Goal: Transaction & Acquisition: Obtain resource

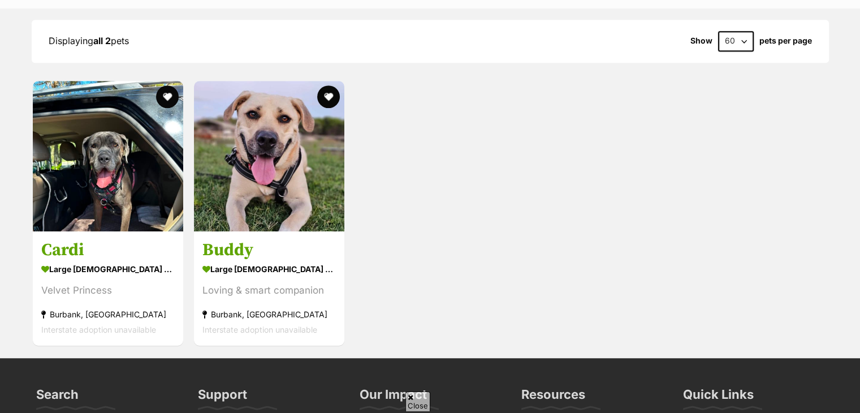
click at [859, 202] on html "Skip to main content Log in to favourite this pet Log in Or sign up Search PetR…" at bounding box center [430, 87] width 860 height 1698
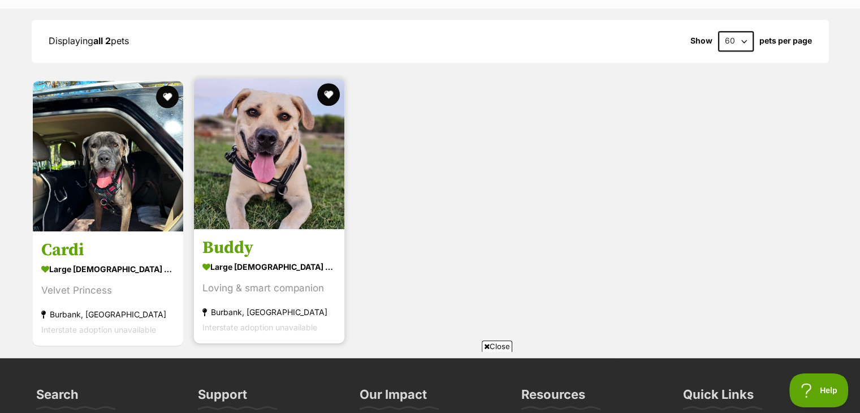
click at [280, 146] on img at bounding box center [269, 154] width 150 height 150
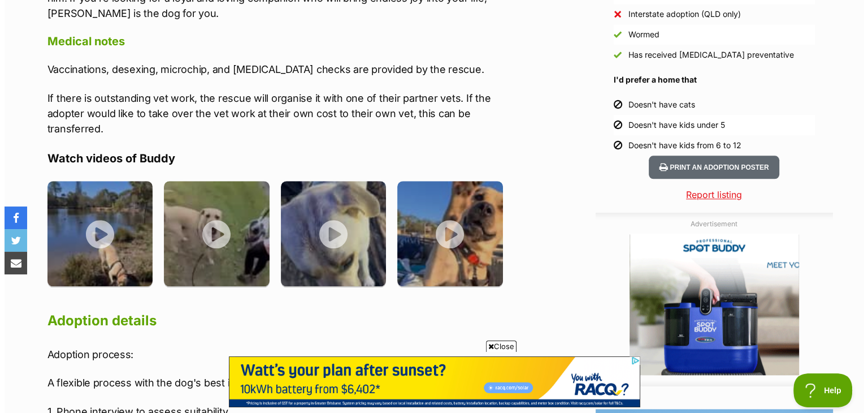
scroll to position [1115, 0]
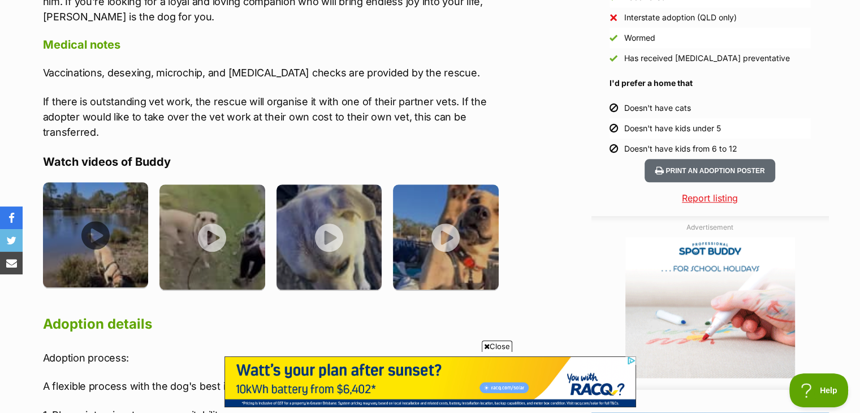
click at [93, 198] on img at bounding box center [96, 235] width 106 height 106
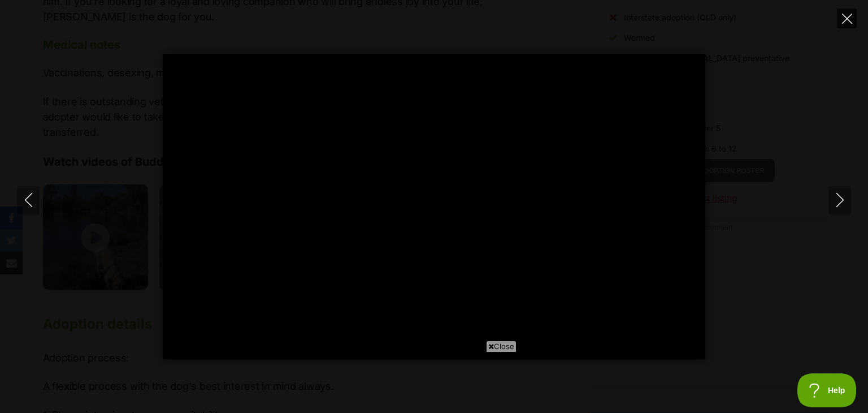
scroll to position [0, 0]
click at [837, 202] on icon "Next" at bounding box center [840, 200] width 14 height 14
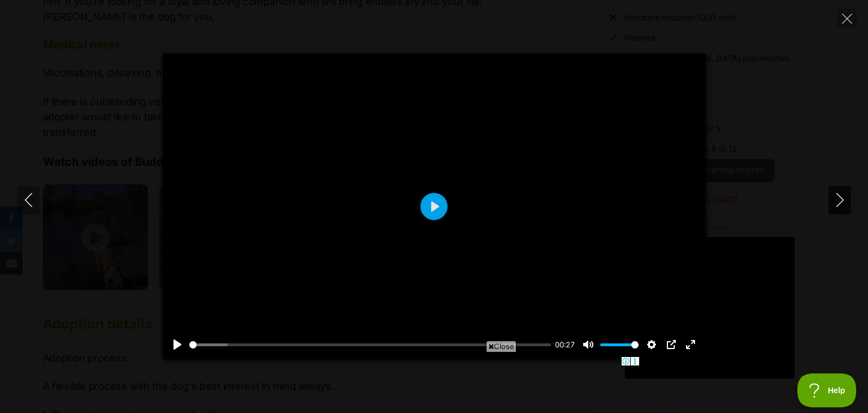
type input "71.87"
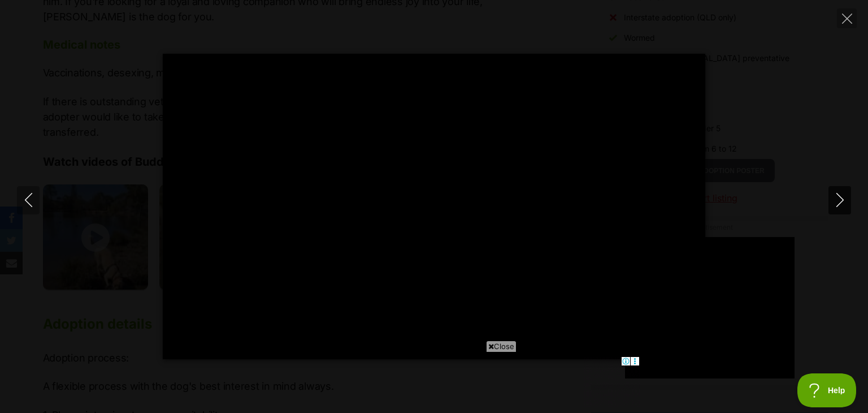
click at [837, 202] on icon "Next" at bounding box center [840, 200] width 14 height 14
type input "8.52"
click at [837, 201] on icon "Next" at bounding box center [840, 200] width 14 height 14
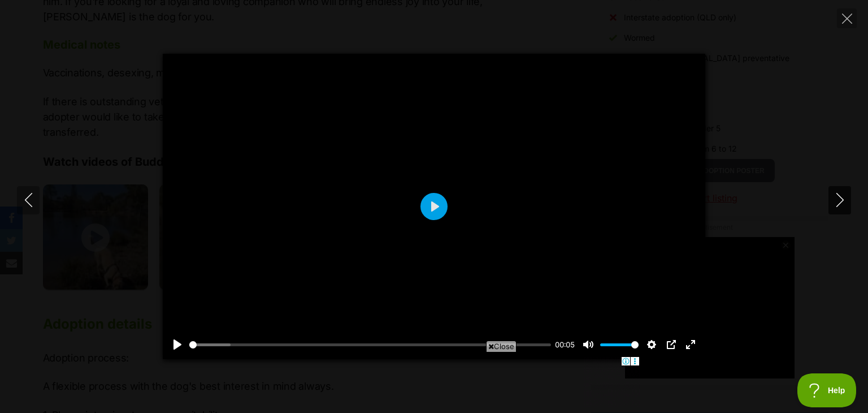
type input "70.95"
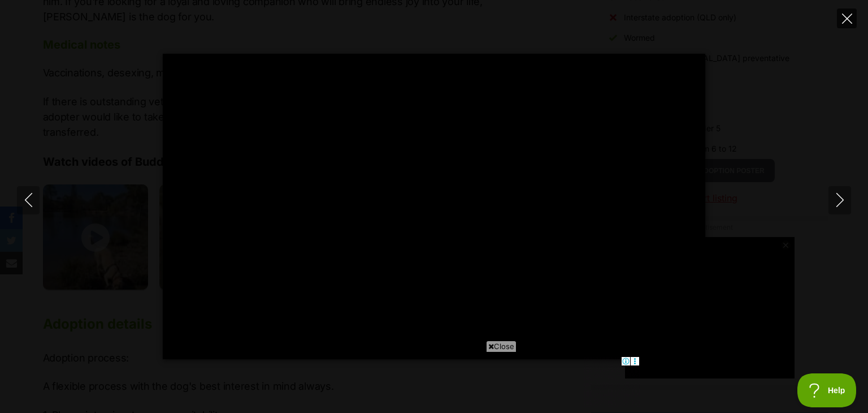
click at [848, 16] on icon "Close" at bounding box center [847, 19] width 10 height 10
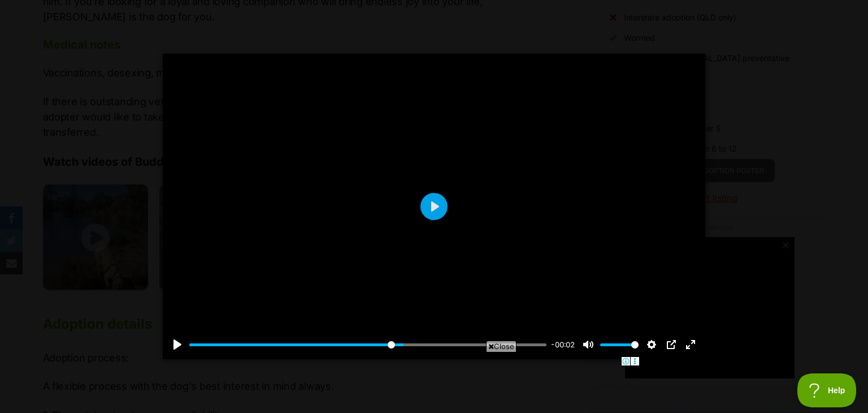
type input "60.02"
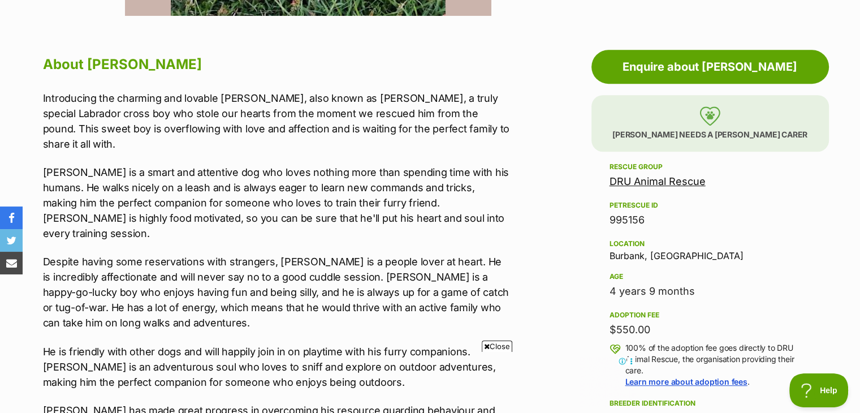
scroll to position [567, 0]
